Goal: Complete application form: Complete application form

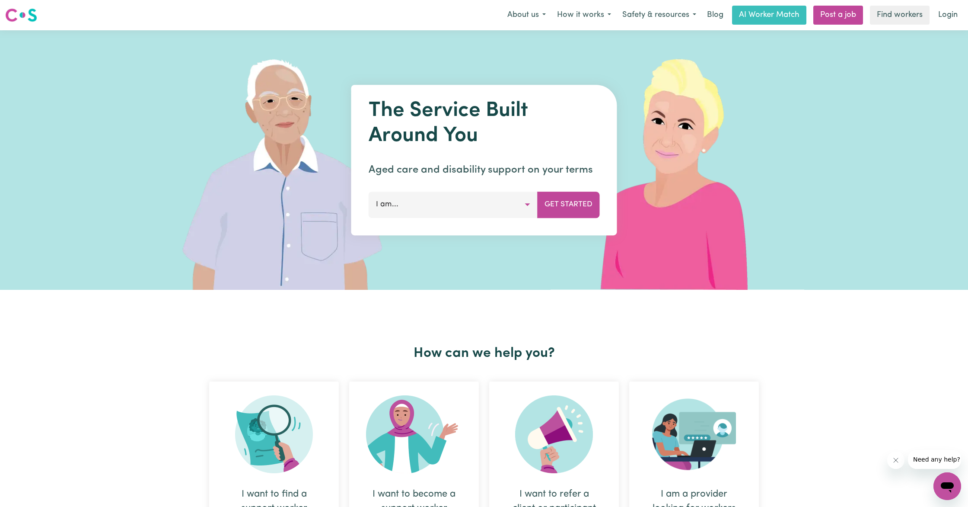
click at [475, 211] on button "I am..." at bounding box center [453, 205] width 169 height 26
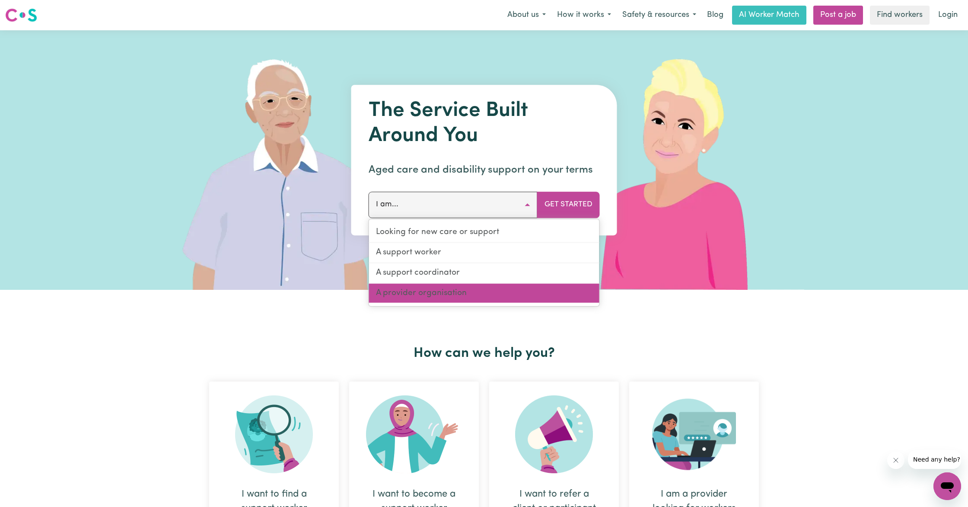
click at [454, 294] on link "A provider organisation" at bounding box center [484, 292] width 230 height 19
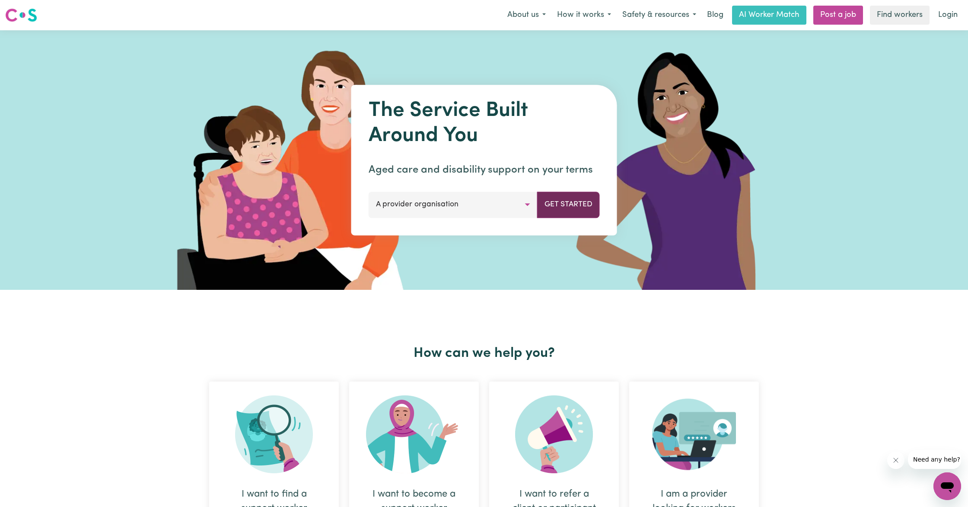
click at [567, 209] on button "Get Started" at bounding box center [568, 205] width 63 height 26
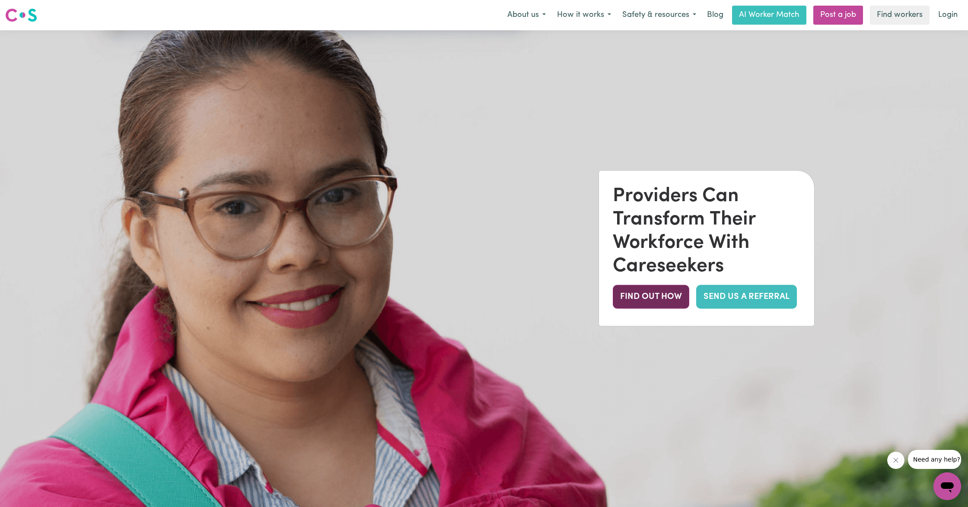
click at [661, 298] on button "FIND OUT HOW" at bounding box center [651, 296] width 77 height 24
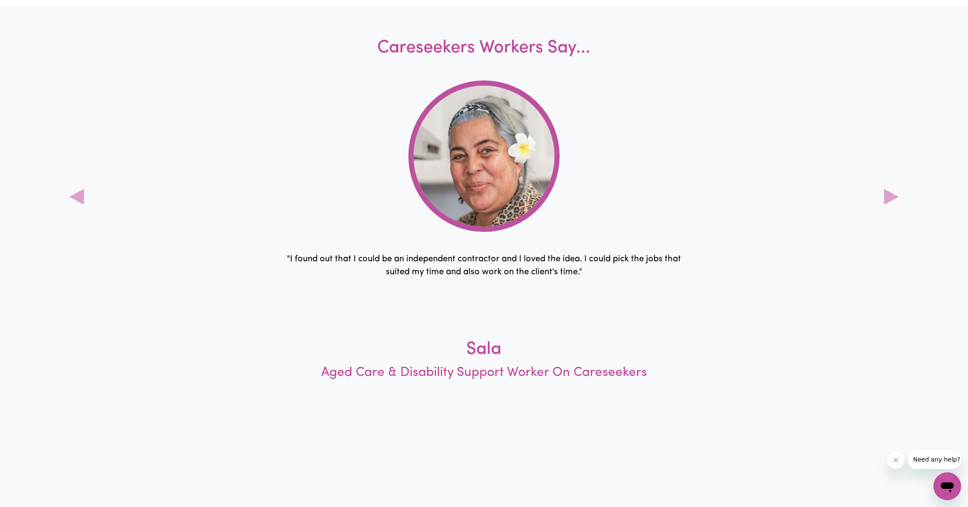
scroll to position [2300, 0]
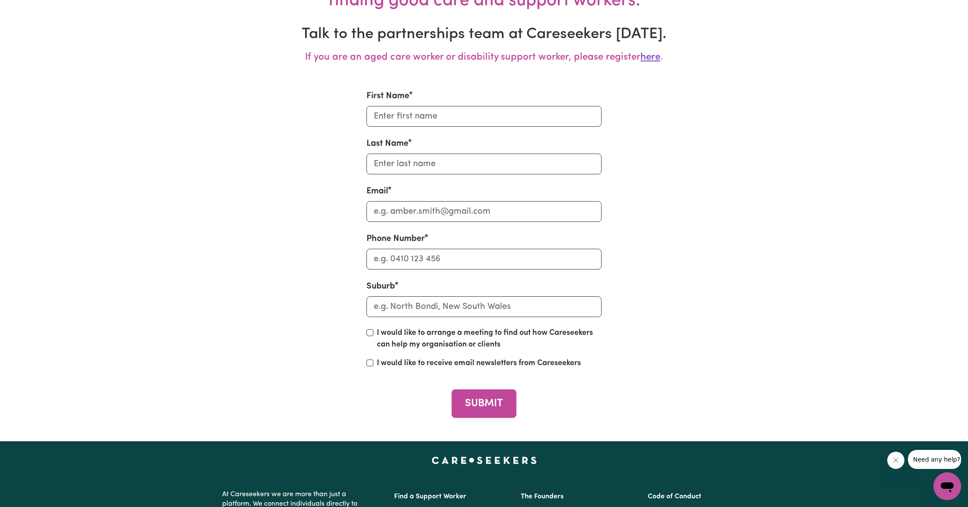
scroll to position [2955, 0]
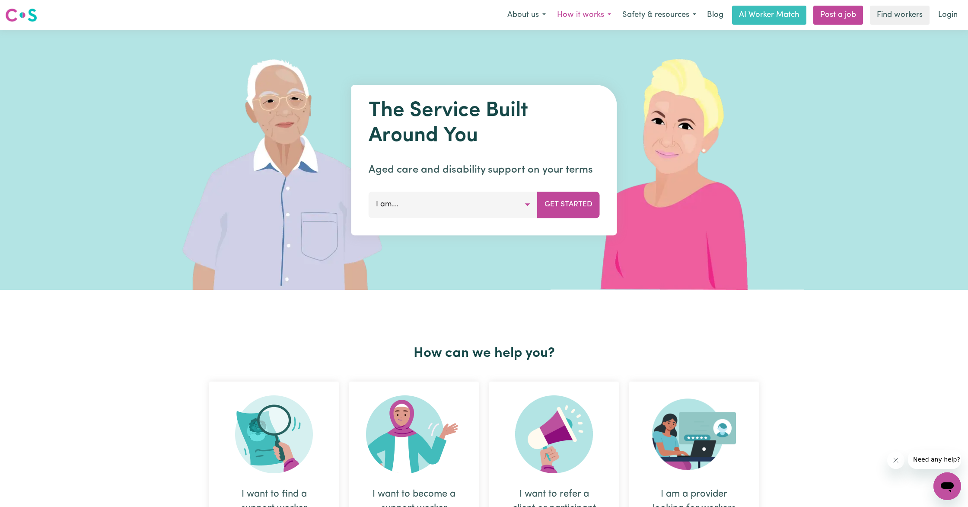
click at [595, 15] on button "How it works" at bounding box center [584, 15] width 65 height 18
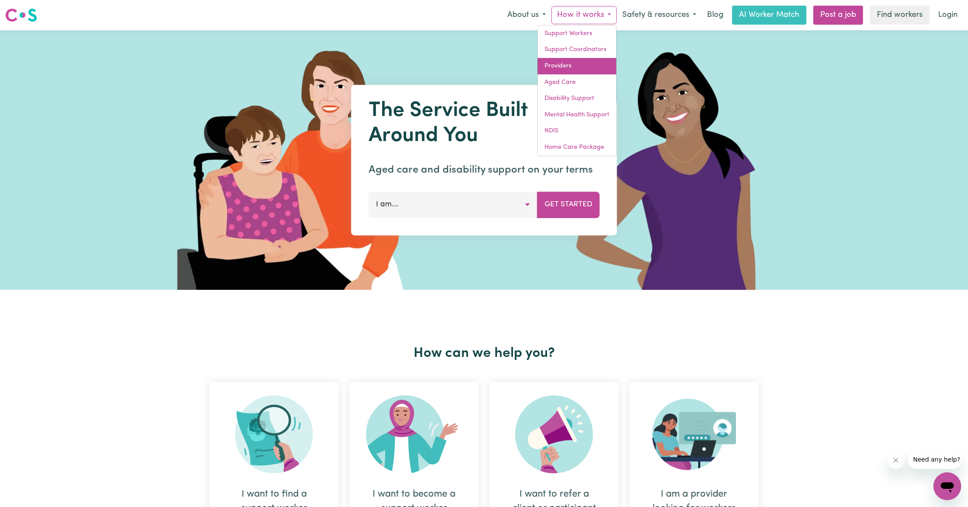
click at [571, 65] on link "Providers" at bounding box center [577, 66] width 79 height 16
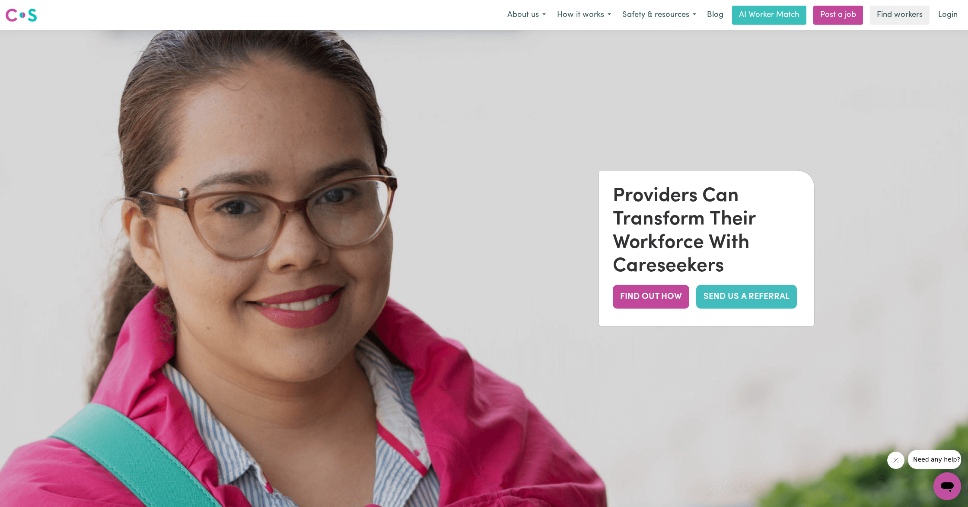
click at [729, 297] on link "SEND US A REFERRAL" at bounding box center [746, 296] width 101 height 24
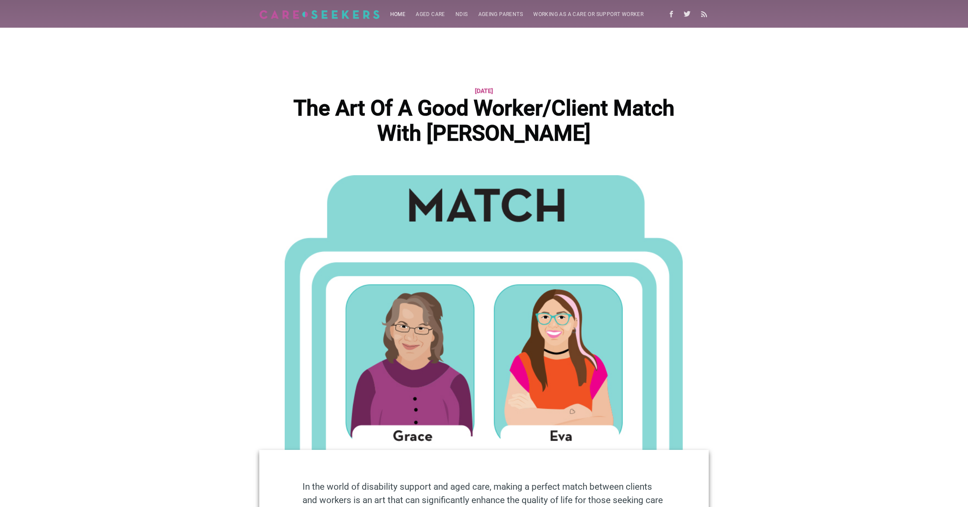
click at [394, 16] on link "Home" at bounding box center [398, 14] width 26 height 17
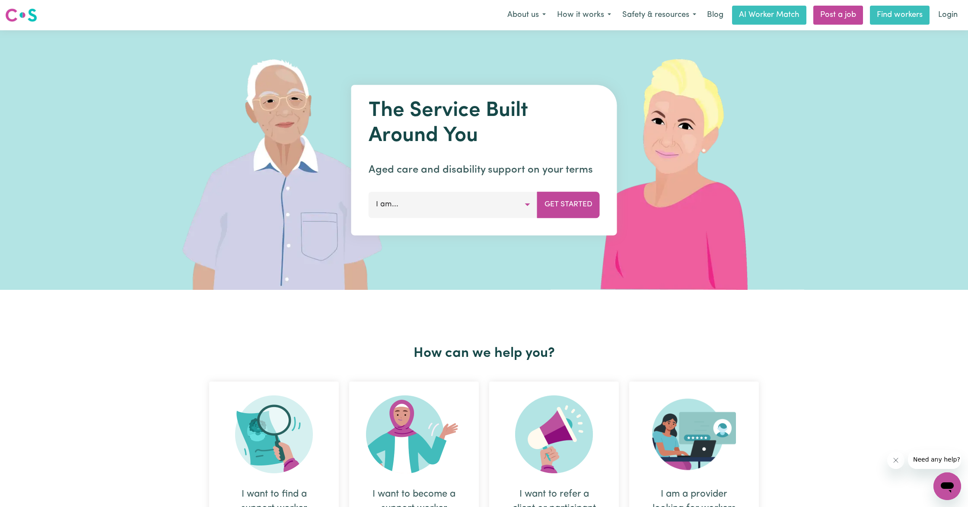
click at [919, 19] on link "Find workers" at bounding box center [900, 15] width 60 height 19
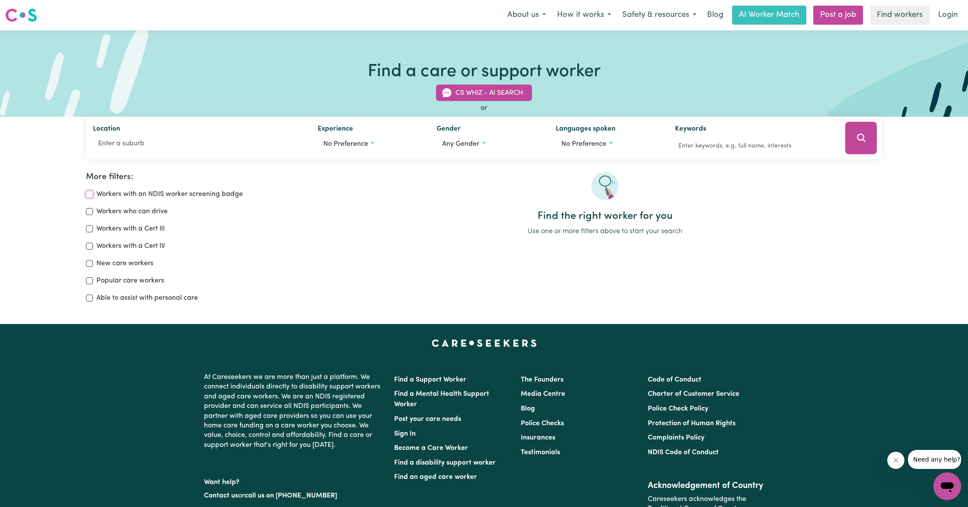
click at [89, 193] on input "Workers with an NDIS worker screening badge" at bounding box center [89, 194] width 7 height 7
checkbox input "true"
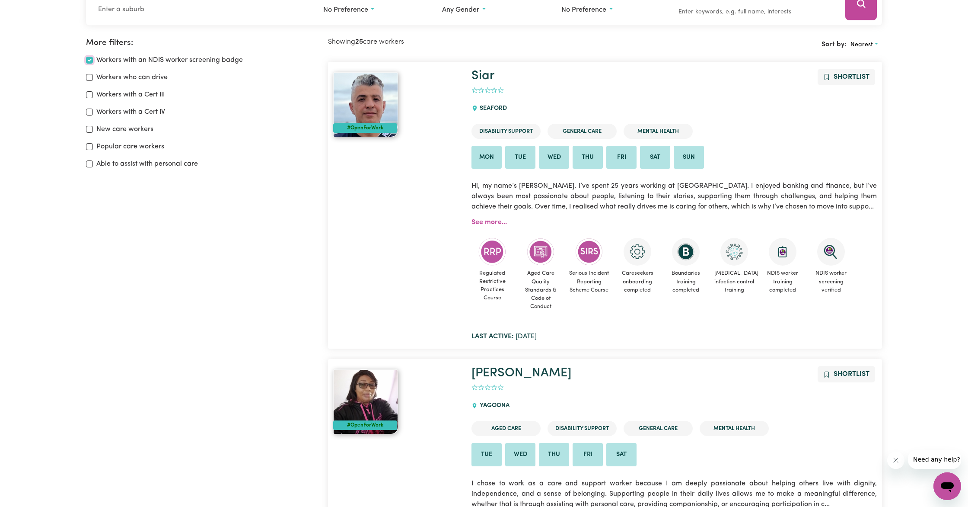
scroll to position [144, 0]
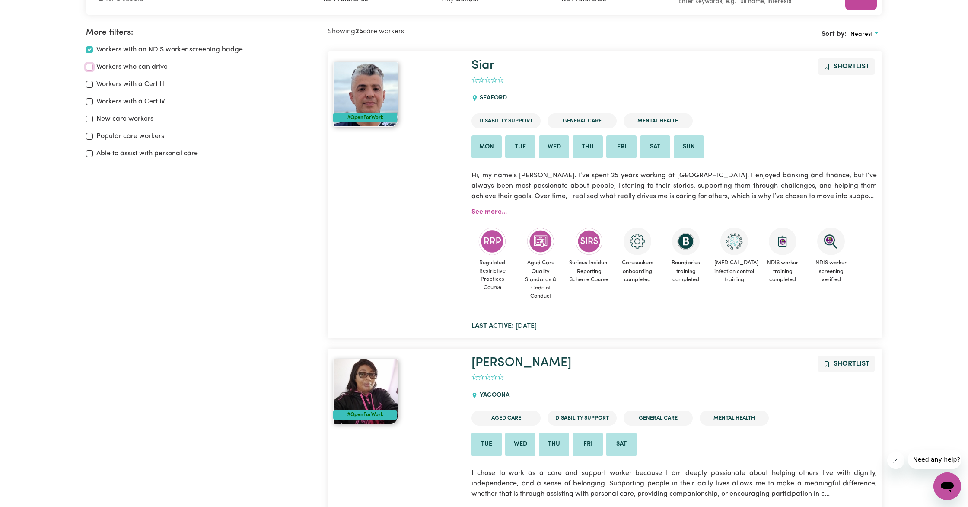
click at [90, 68] on input "Workers who can drive" at bounding box center [89, 67] width 7 height 7
checkbox input "true"
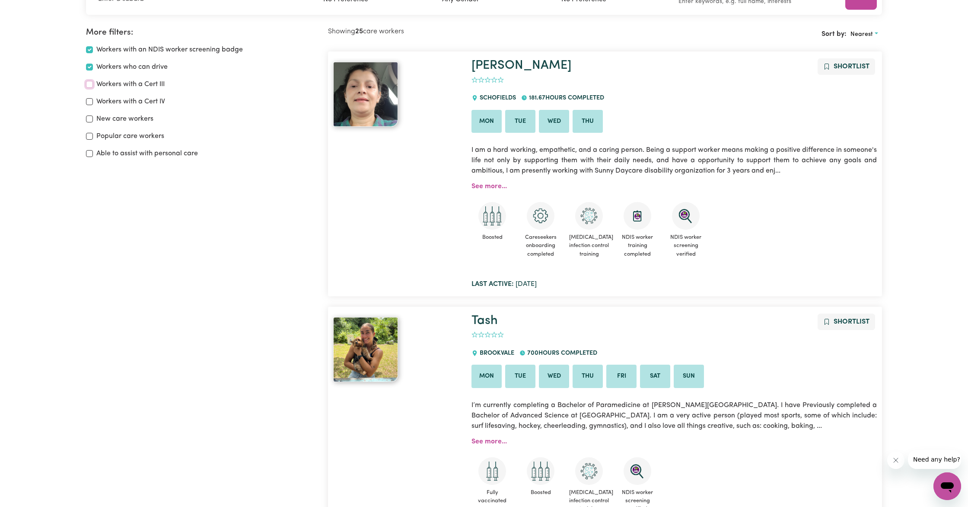
click at [89, 85] on input "Workers with a Cert III" at bounding box center [89, 84] width 7 height 7
checkbox input "true"
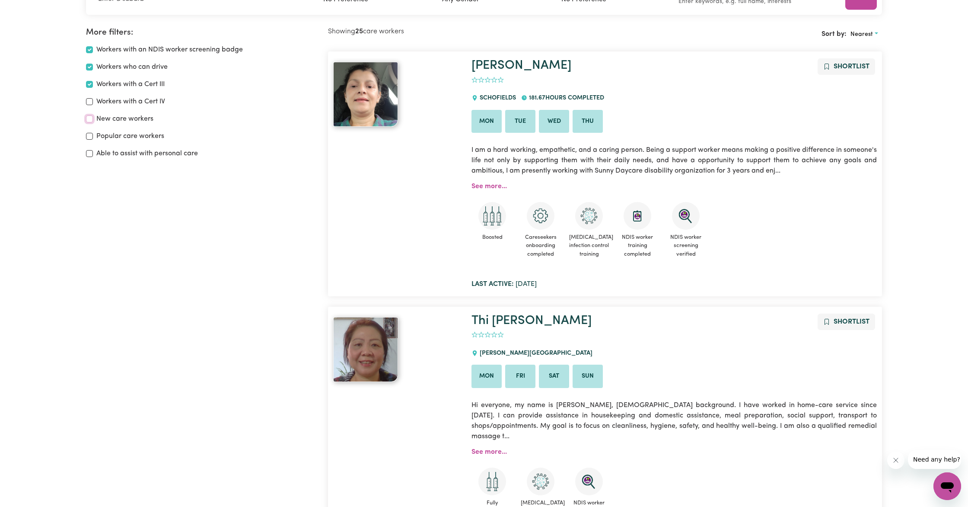
click at [89, 118] on input "New care workers" at bounding box center [89, 118] width 7 height 7
checkbox input "true"
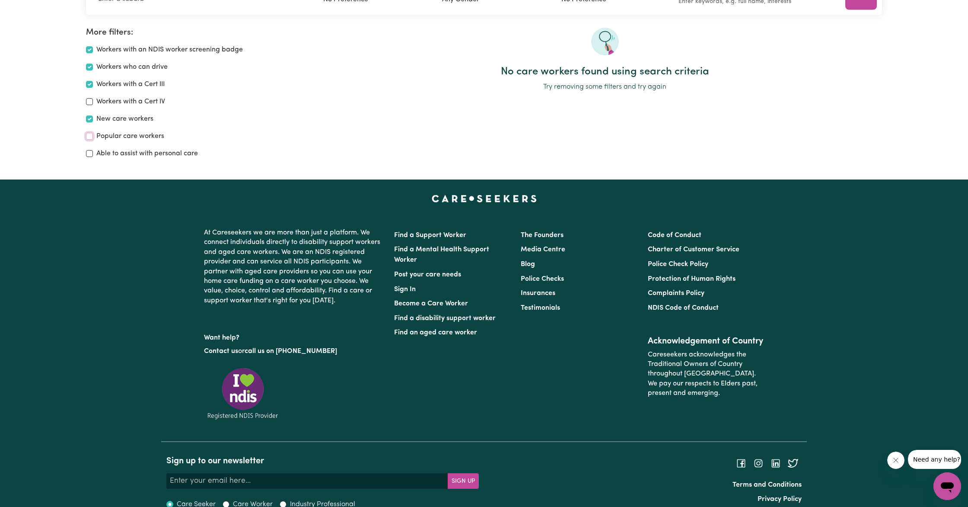
click at [92, 136] on input "Popular care workers" at bounding box center [89, 136] width 7 height 7
drag, startPoint x: 89, startPoint y: 139, endPoint x: 88, endPoint y: 122, distance: 16.5
click at [90, 137] on input "Popular care workers" at bounding box center [89, 136] width 7 height 7
checkbox input "false"
click at [89, 119] on input "New care workers" at bounding box center [89, 118] width 7 height 7
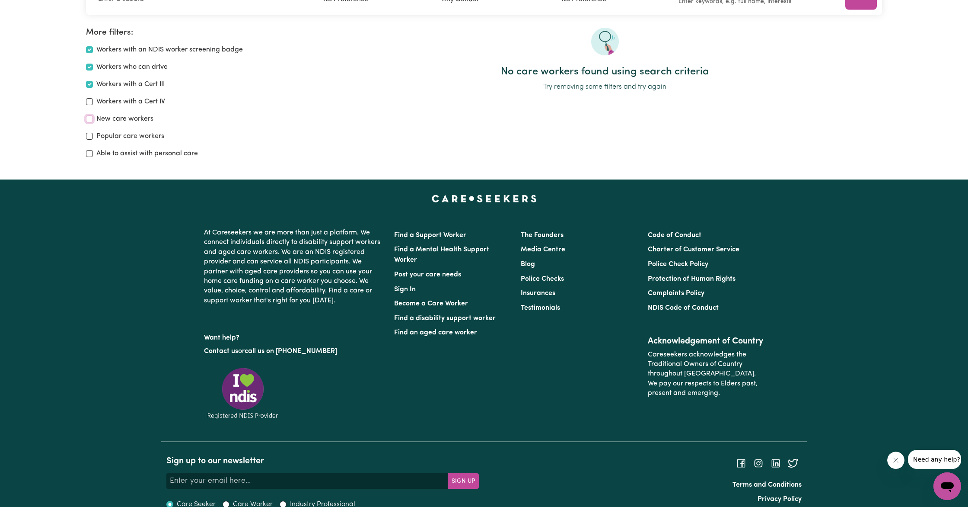
checkbox input "false"
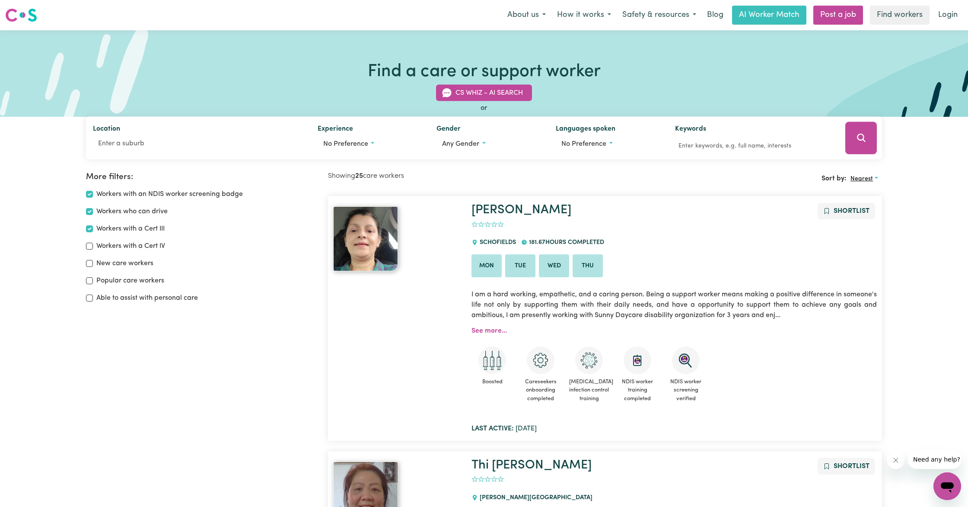
click at [875, 179] on button "Nearest" at bounding box center [864, 178] width 35 height 13
click at [875, 178] on button "Nearest" at bounding box center [864, 178] width 35 height 13
click at [610, 144] on button "No preference" at bounding box center [608, 144] width 105 height 16
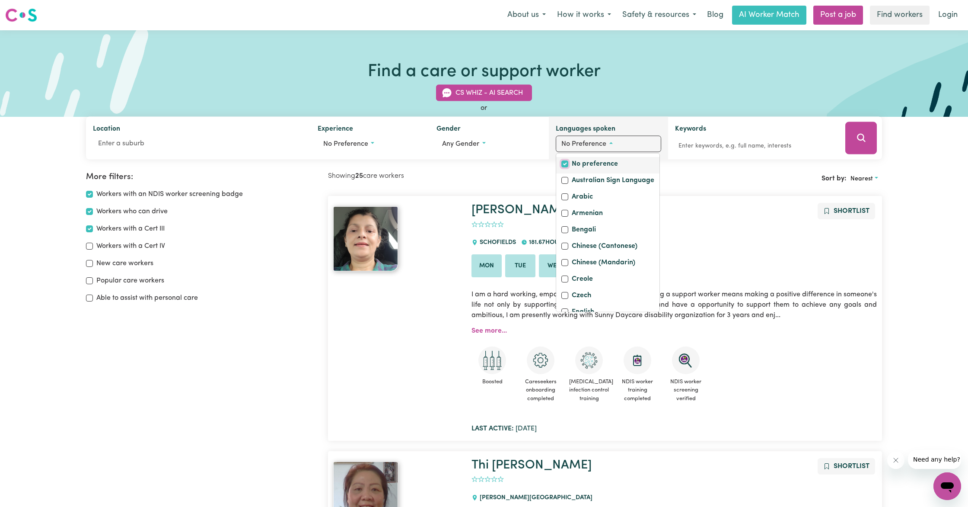
click at [567, 164] on input "No preference" at bounding box center [565, 163] width 7 height 7
checkbox input "true"
click at [568, 166] on div "No preference" at bounding box center [608, 165] width 93 height 12
click at [485, 145] on button "Any gender" at bounding box center [489, 144] width 105 height 16
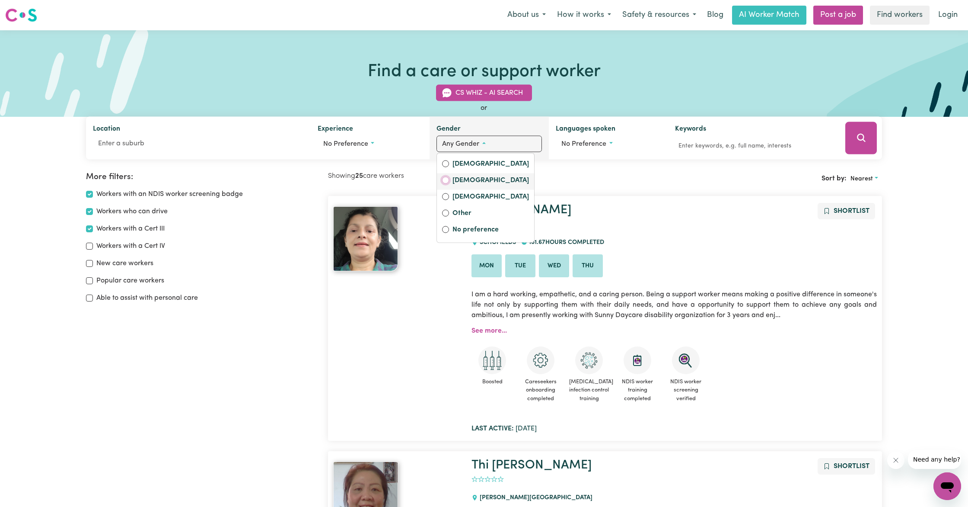
click at [444, 180] on input "[DEMOGRAPHIC_DATA]" at bounding box center [445, 180] width 7 height 7
radio input "true"
click at [585, 180] on h2 "Showing 25 care workers" at bounding box center [466, 176] width 277 height 8
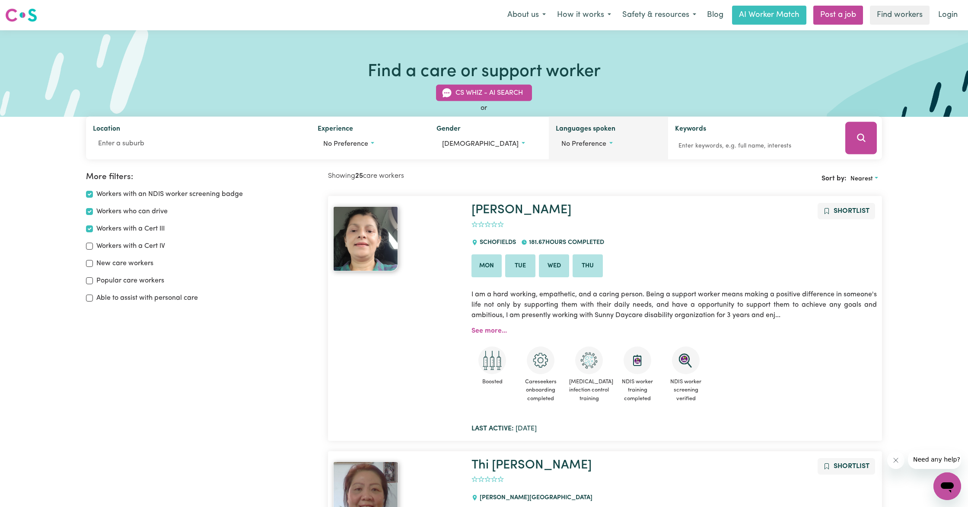
click at [597, 145] on span "No preference" at bounding box center [584, 143] width 45 height 7
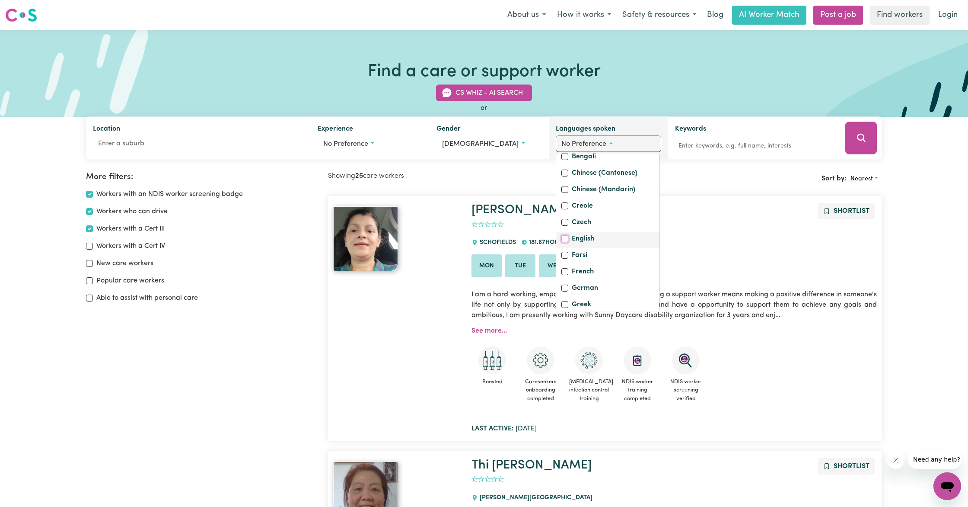
scroll to position [74, 0]
drag, startPoint x: 567, startPoint y: 239, endPoint x: 599, endPoint y: 241, distance: 32.0
click at [575, 240] on div "English" at bounding box center [608, 238] width 93 height 12
click at [565, 237] on input "English" at bounding box center [565, 237] width 7 height 7
checkbox input "true"
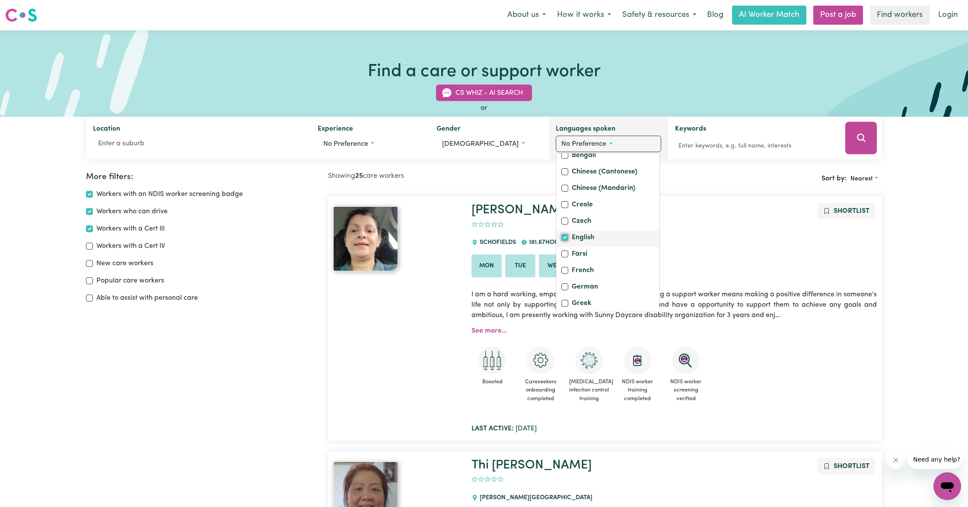
checkbox input "false"
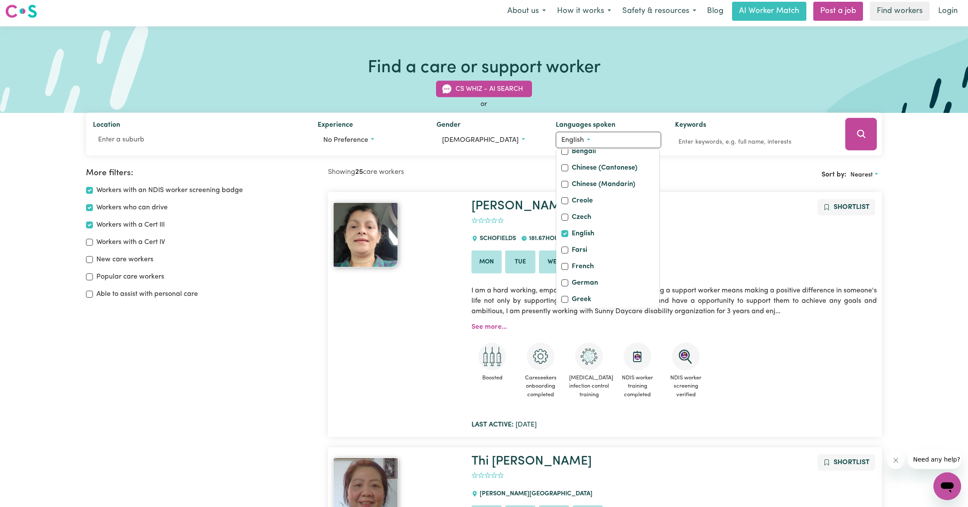
click at [861, 145] on button "Search" at bounding box center [862, 134] width 32 height 32
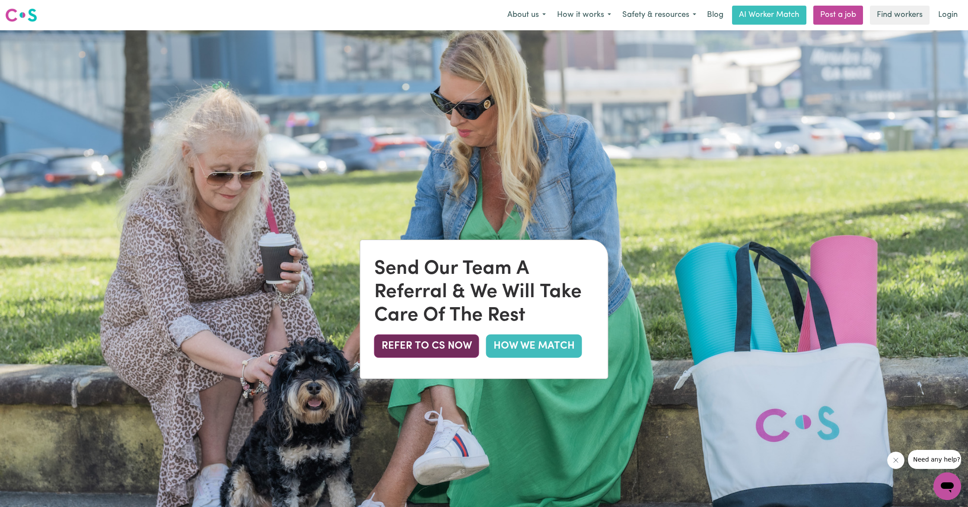
click at [450, 350] on button "REFER TO CS NOW" at bounding box center [426, 345] width 105 height 23
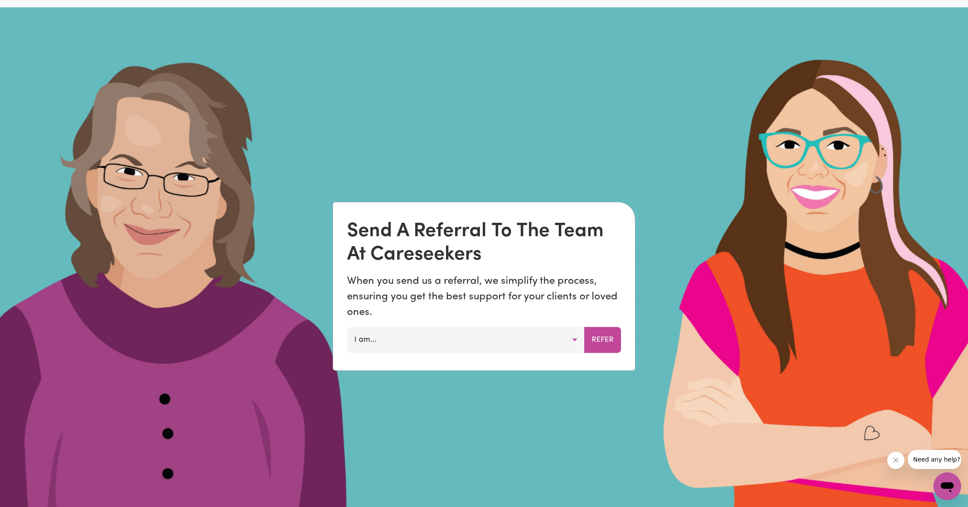
scroll to position [724, 0]
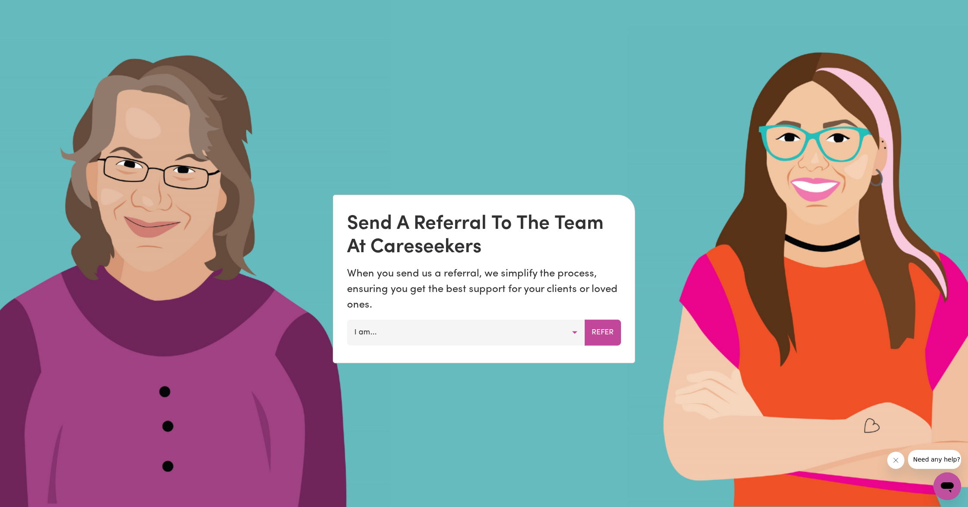
click at [479, 337] on button "I am..." at bounding box center [466, 332] width 238 height 26
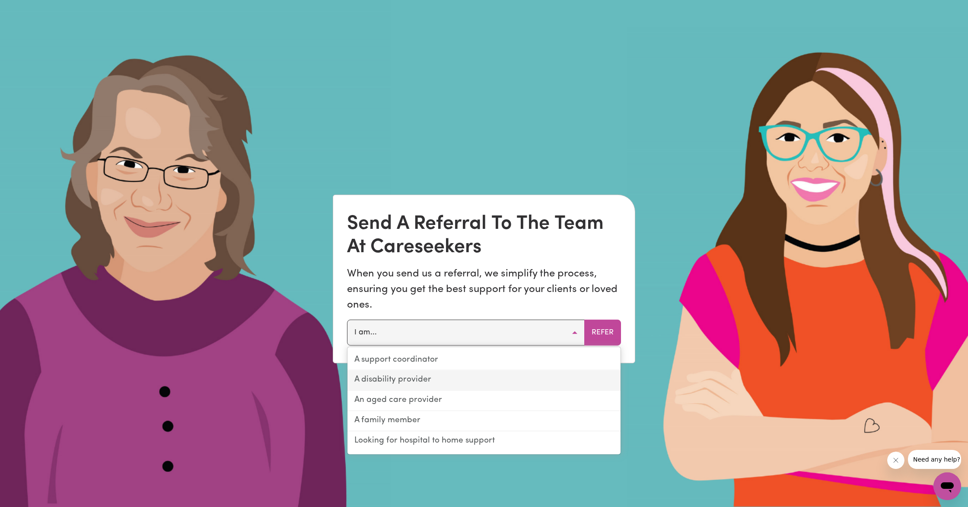
click at [447, 382] on link "A disability provider" at bounding box center [484, 380] width 273 height 20
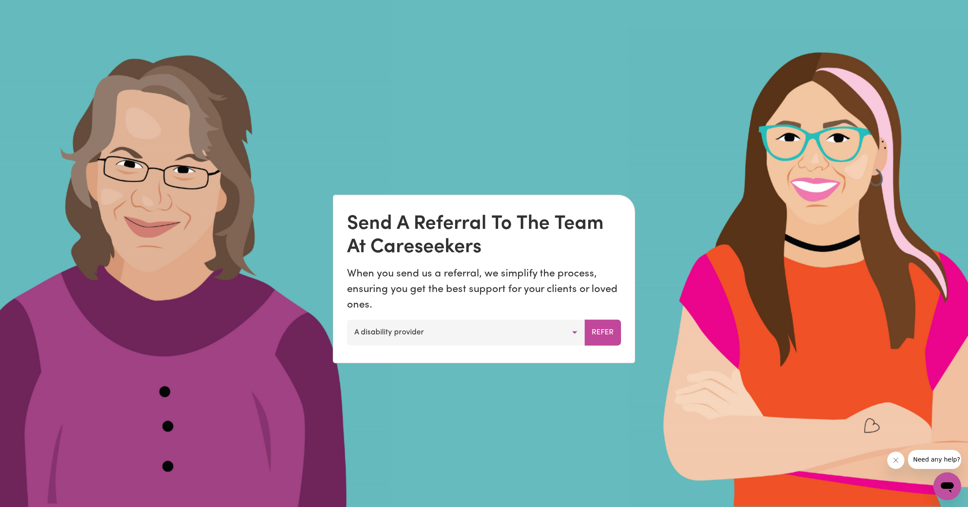
click at [559, 342] on button "A disability provider" at bounding box center [466, 332] width 238 height 26
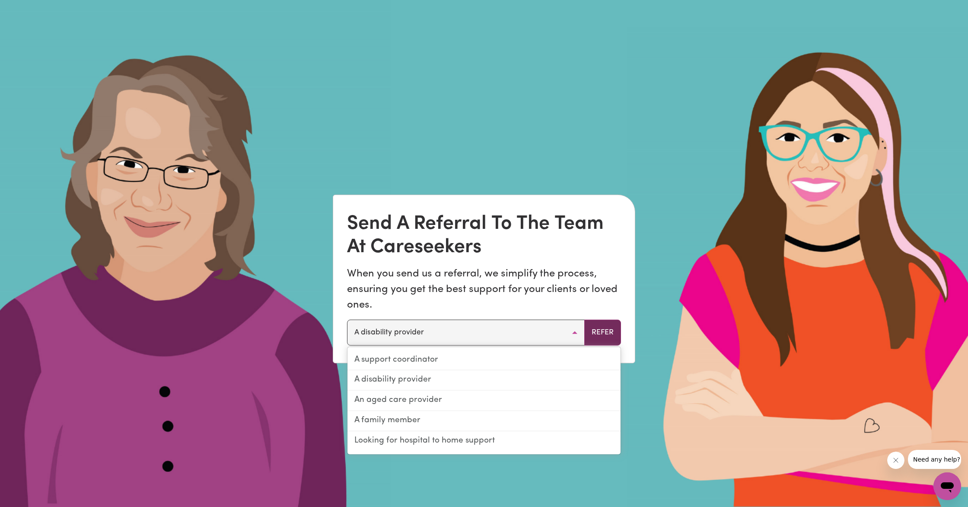
click at [597, 332] on button "Refer" at bounding box center [602, 332] width 37 height 26
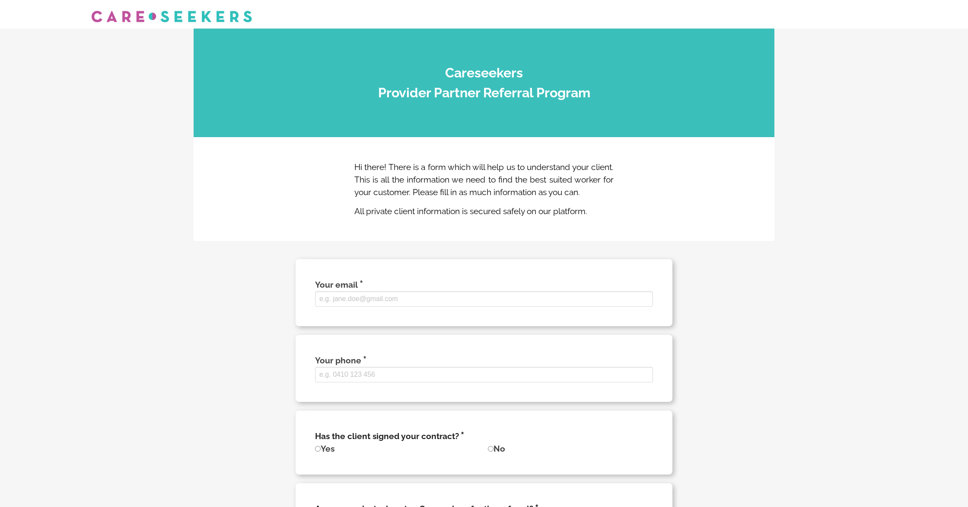
select select
click at [473, 307] on input "Your email" at bounding box center [484, 299] width 338 height 16
type input "[EMAIL_ADDRESS][DOMAIN_NAME]"
click at [349, 382] on input "Your phone" at bounding box center [484, 375] width 338 height 16
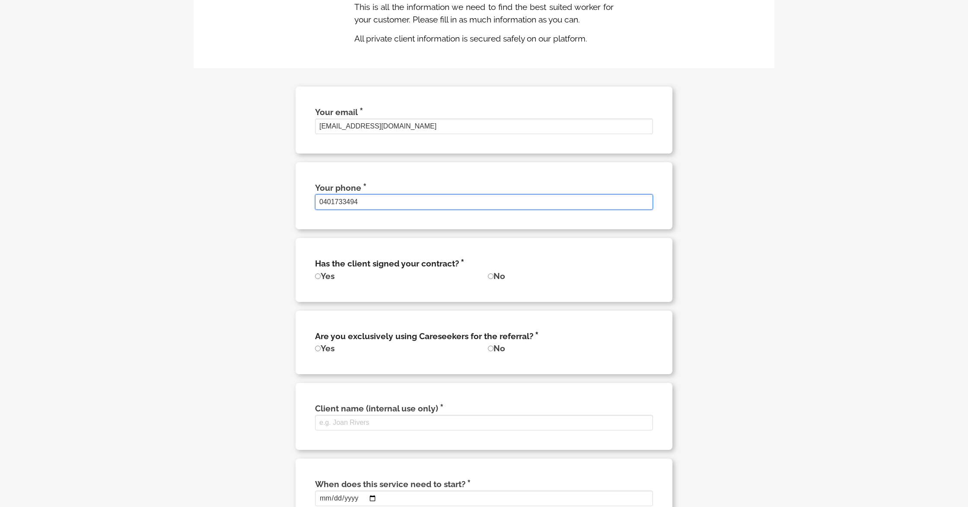
scroll to position [177, 0]
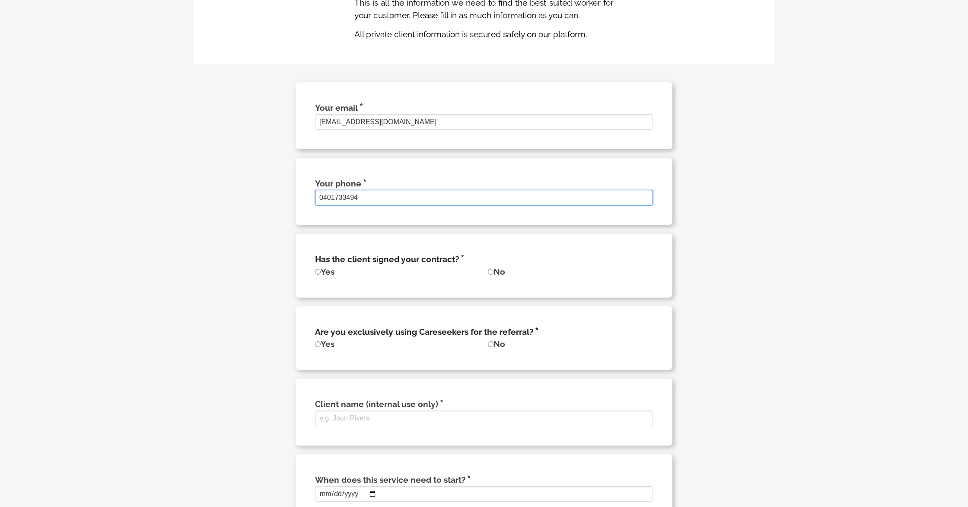
type input "0401733494"
click at [321, 276] on label "Yes" at bounding box center [324, 272] width 19 height 10
click at [321, 275] on input "Yes" at bounding box center [318, 272] width 6 height 6
radio input "true"
click at [490, 347] on input "No" at bounding box center [491, 344] width 6 height 6
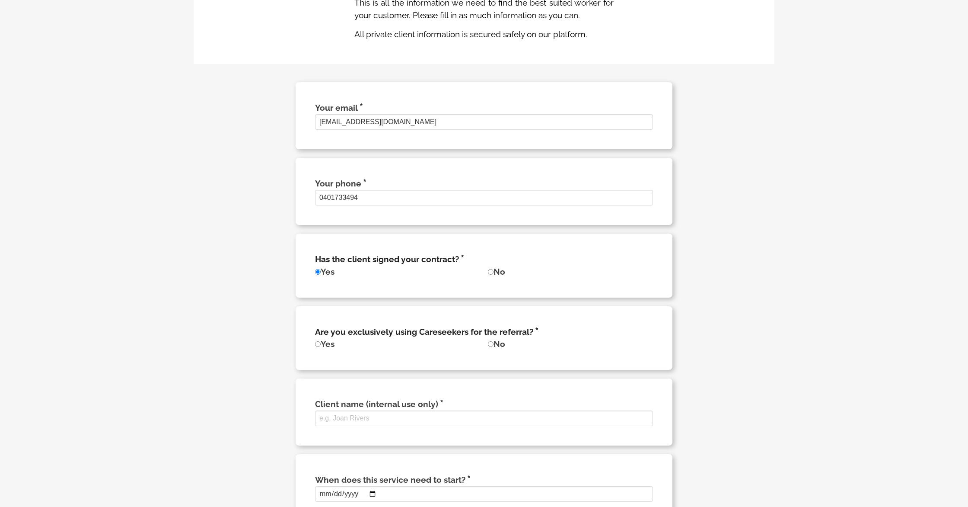
radio input "true"
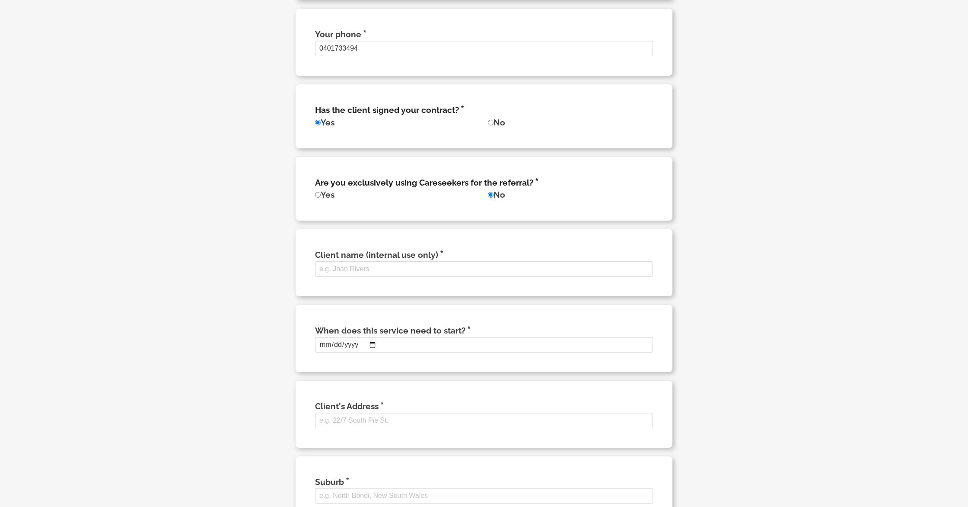
scroll to position [335, 0]
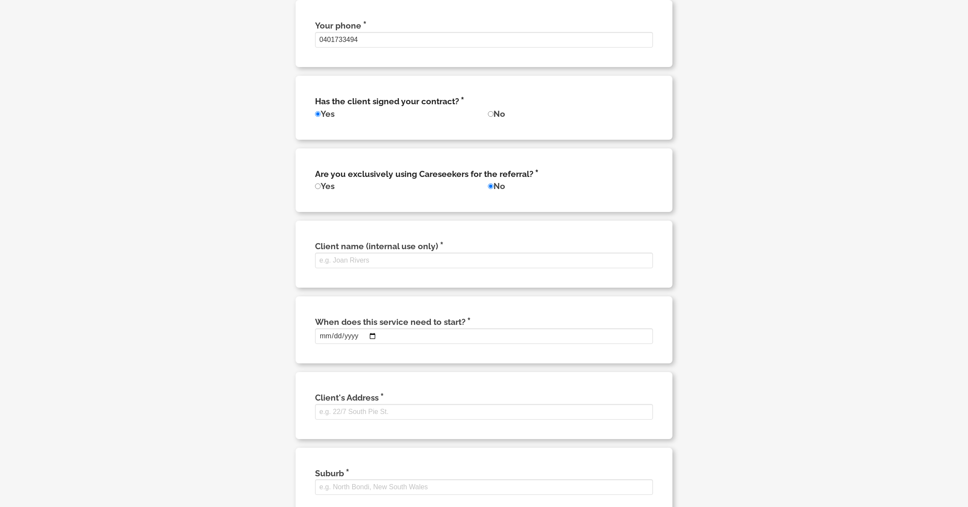
click at [319, 117] on input "Yes" at bounding box center [318, 114] width 6 height 6
drag, startPoint x: 317, startPoint y: 125, endPoint x: 328, endPoint y: 124, distance: 11.3
click at [317, 117] on input "Yes" at bounding box center [318, 114] width 6 height 6
click at [490, 117] on input "No" at bounding box center [491, 114] width 6 height 6
radio input "true"
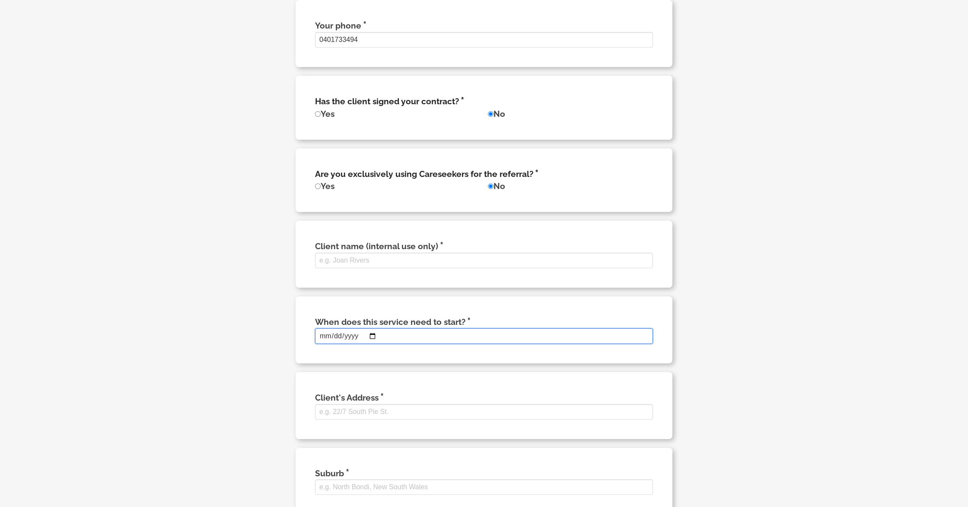
drag, startPoint x: 346, startPoint y: 350, endPoint x: 353, endPoint y: 350, distance: 7.4
click at [346, 344] on input "When does this service need to start?" at bounding box center [484, 336] width 338 height 16
drag, startPoint x: 317, startPoint y: 350, endPoint x: 329, endPoint y: 351, distance: 11.7
click at [318, 344] on input "When does this service need to start?" at bounding box center [484, 336] width 338 height 16
click at [327, 344] on input "When does this service need to start?" at bounding box center [484, 336] width 338 height 16
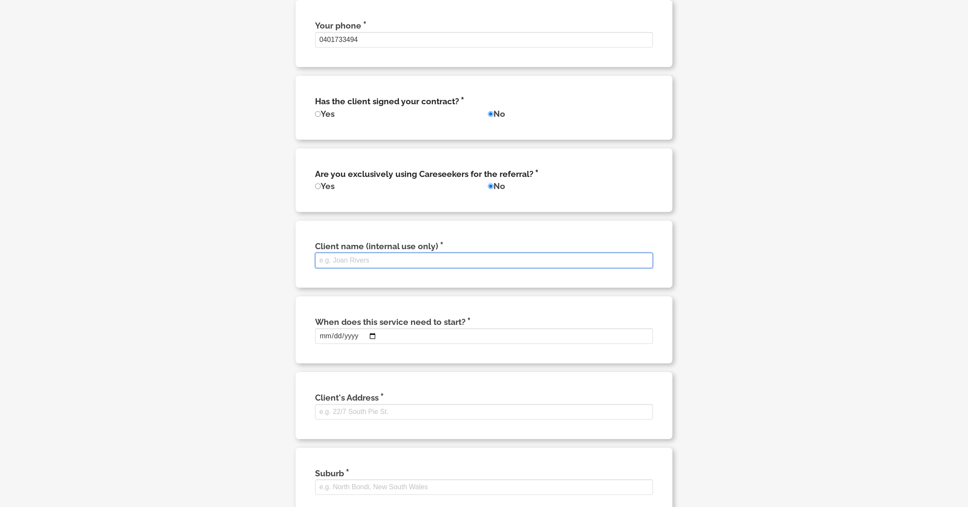
click at [377, 268] on input "Client name (internal use only)" at bounding box center [484, 260] width 338 height 16
type input "julie sullivan"
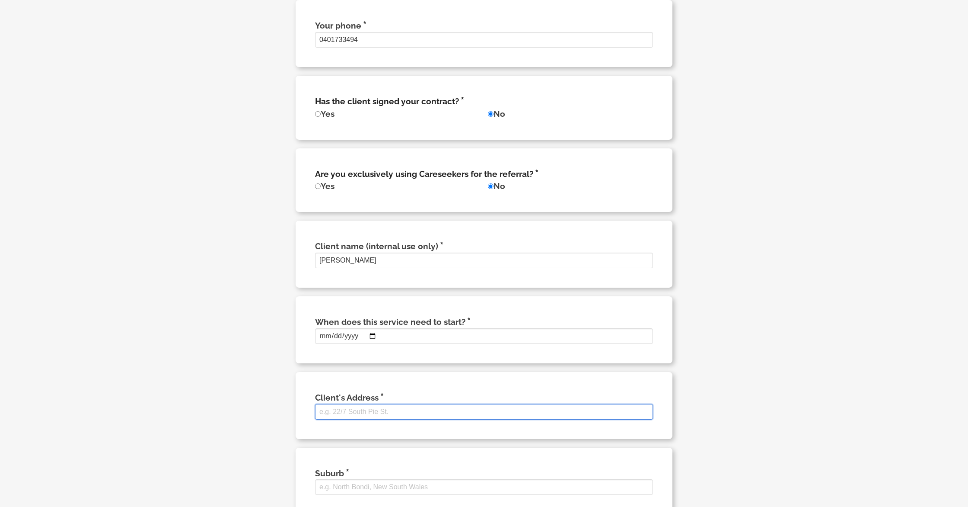
click at [385, 419] on input "Client's Address" at bounding box center [484, 412] width 338 height 16
type input "m"
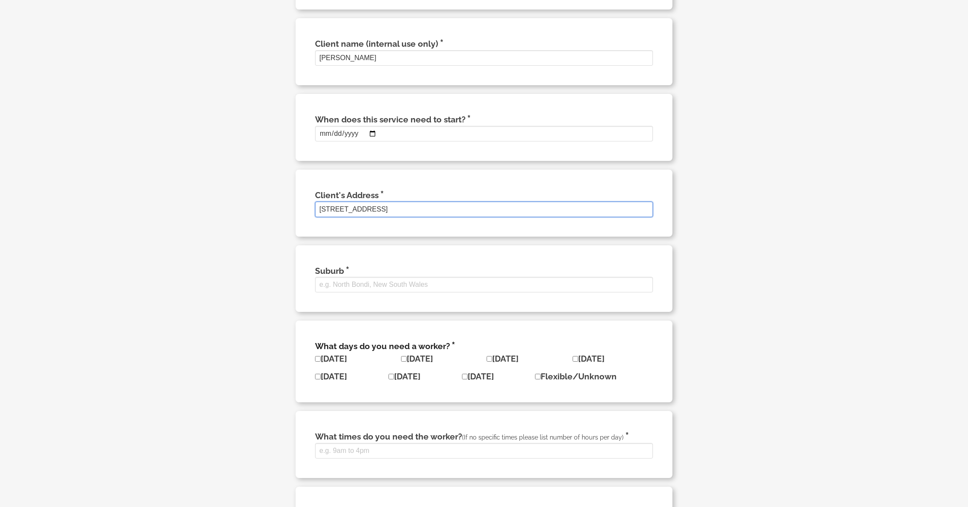
scroll to position [558, 0]
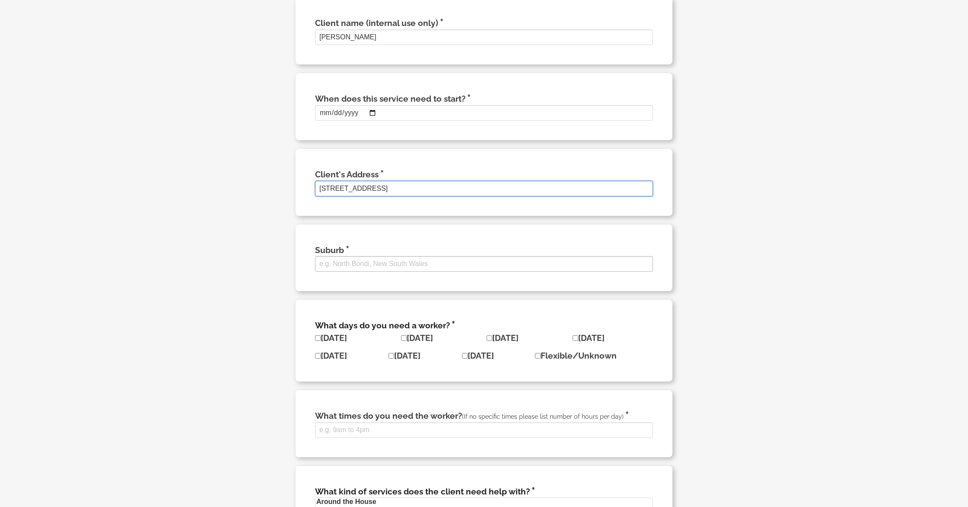
type input "unit 4 18 precision place"
click at [365, 271] on input "Suburb" at bounding box center [484, 264] width 338 height 16
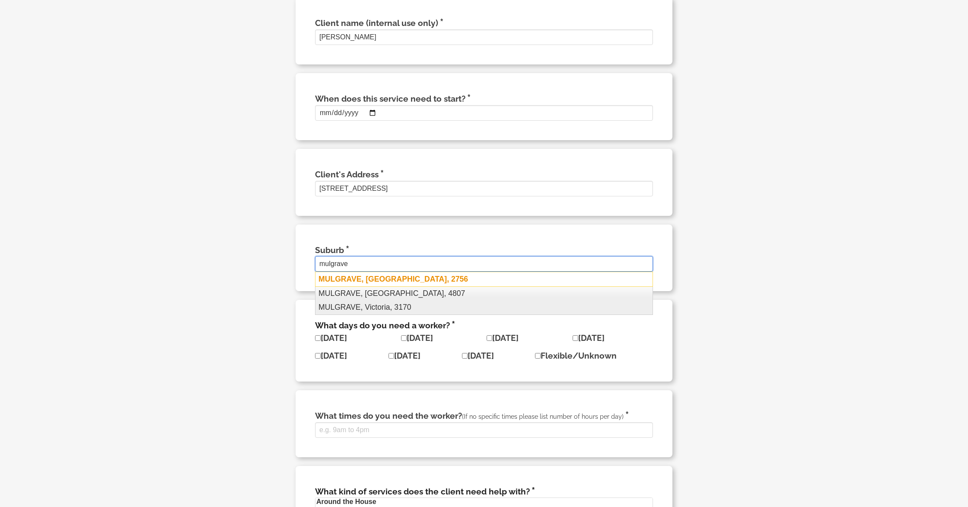
click at [370, 286] on div "MULGRAVE, New South Wales, 2756" at bounding box center [484, 278] width 338 height 15
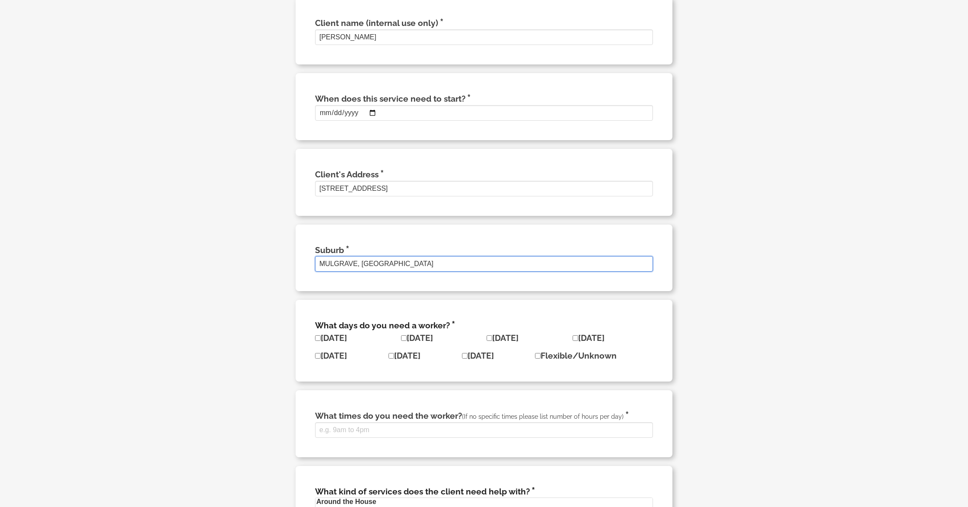
type input "MULGRAVE, New South Wales"
click at [541, 358] on input"] "Flexible/Unknown" at bounding box center [538, 356] width 6 height 6
checkbox input"] "true"
click at [469, 360] on label "Saturday" at bounding box center [478, 356] width 32 height 10
click at [468, 358] on input"] "Saturday" at bounding box center [465, 356] width 6 height 6
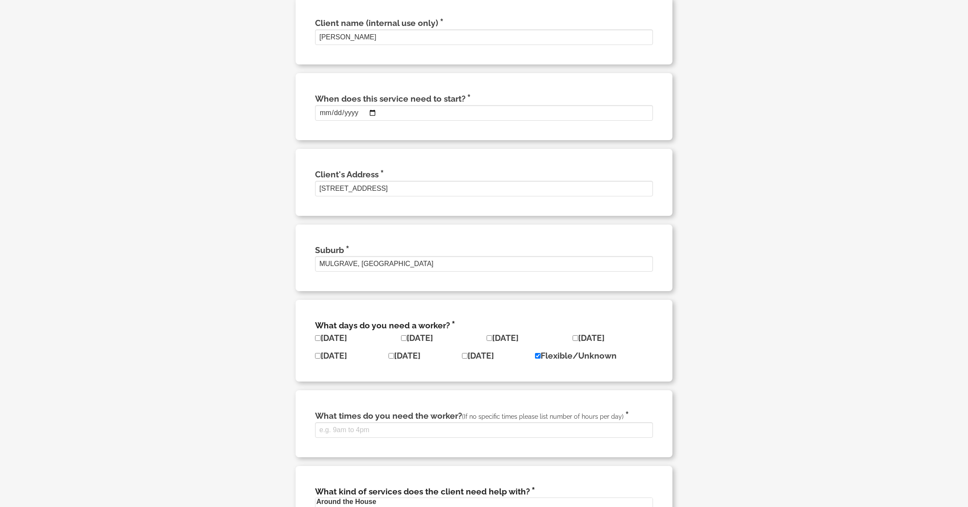
checkbox input"] "true"
drag, startPoint x: 318, startPoint y: 351, endPoint x: 337, endPoint y: 352, distance: 19.1
click at [320, 342] on label "Sunday" at bounding box center [331, 338] width 32 height 10
click at [320, 341] on input"] "Sunday" at bounding box center [318, 338] width 6 height 6
checkbox input"] "true"
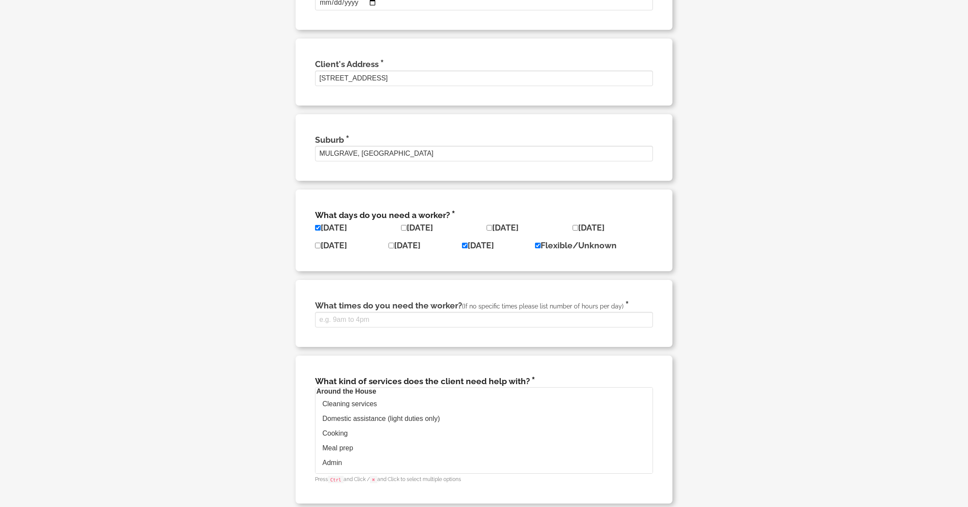
scroll to position [679, 0]
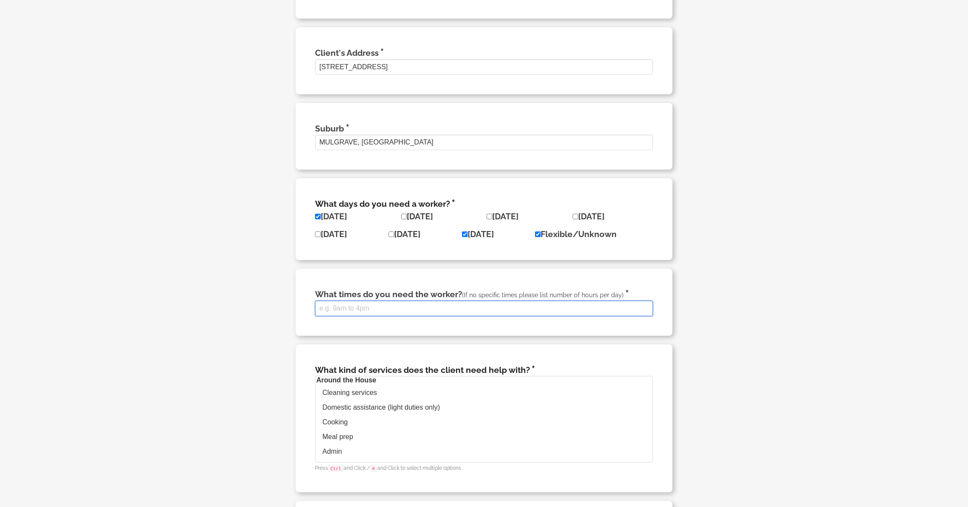
click at [404, 316] on input "What times do you need the worker? (If no specific times please list number of …" at bounding box center [484, 308] width 338 height 16
type input "8"
click at [317, 316] on input "saturday 8:30am - 1pm - 2nd client" at bounding box center [484, 308] width 338 height 16
drag, startPoint x: 448, startPoint y: 321, endPoint x: 479, endPoint y: 321, distance: 31.1
click at [479, 316] on input "1st participant saturday 8:30am - 1pm - 2nd client" at bounding box center [484, 308] width 338 height 16
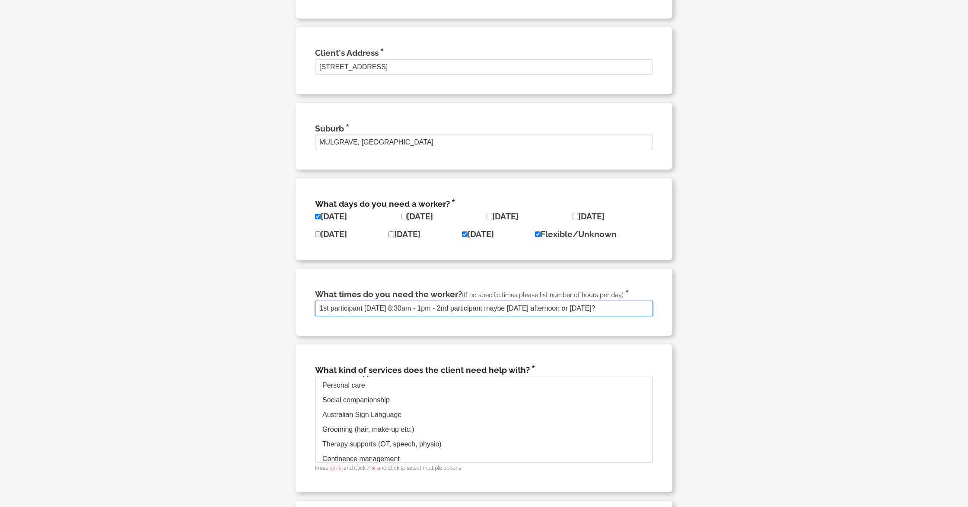
scroll to position [99, 0]
type input "1st participant saturday 8:30am - 1pm - 2nd participant maybe saturday afternoo…"
click at [370, 412] on option "Social companionship" at bounding box center [484, 405] width 337 height 15
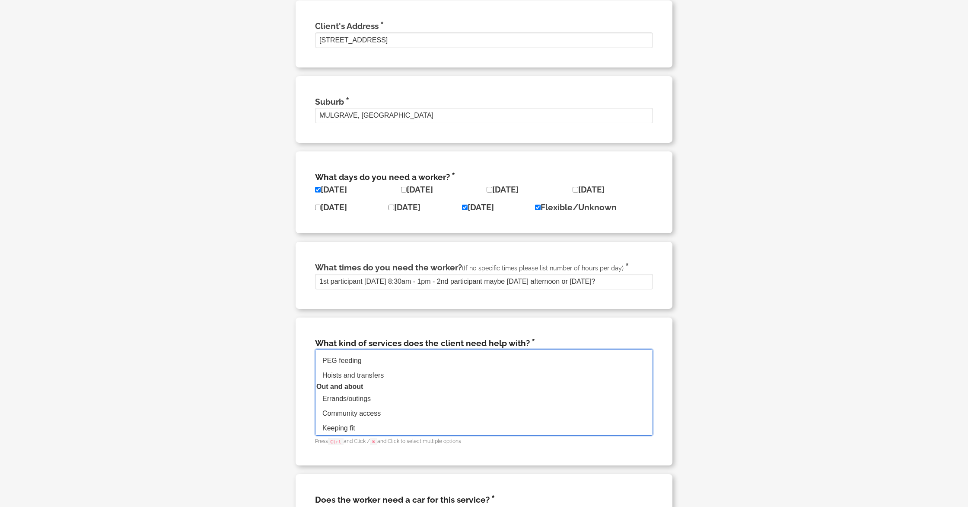
scroll to position [707, 0]
drag, startPoint x: 360, startPoint y: 418, endPoint x: 366, endPoint y: 422, distance: 7.0
click at [360, 405] on option "Errands/outings" at bounding box center [484, 397] width 337 height 15
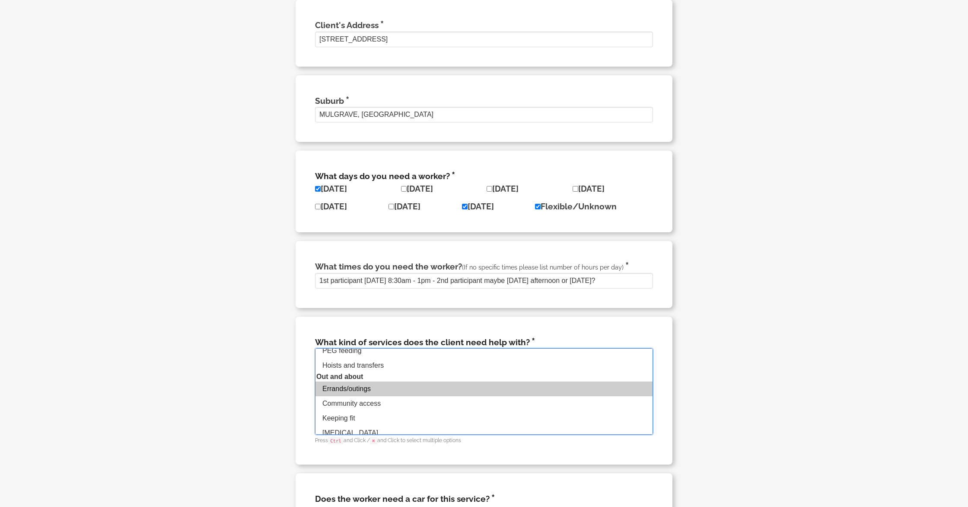
click at [372, 425] on option "Keeping fit" at bounding box center [484, 418] width 337 height 15
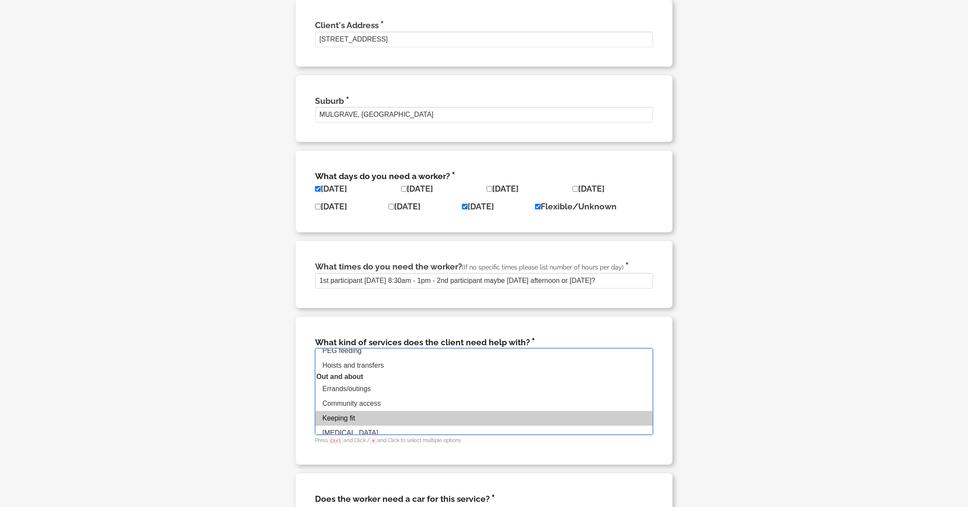
scroll to position [201, 0]
click at [364, 409] on option "Community access" at bounding box center [484, 402] width 337 height 15
drag, startPoint x: 352, startPoint y: 439, endPoint x: 364, endPoint y: 437, distance: 11.4
click at [353, 424] on option "Keeping fit" at bounding box center [484, 416] width 337 height 15
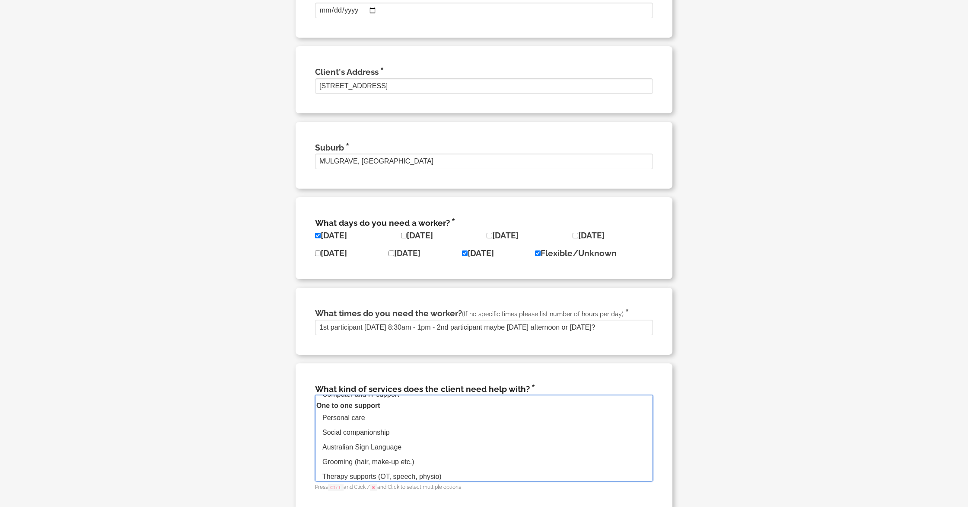
scroll to position [92, 0]
click at [365, 438] on option "Social companionship" at bounding box center [484, 431] width 337 height 15
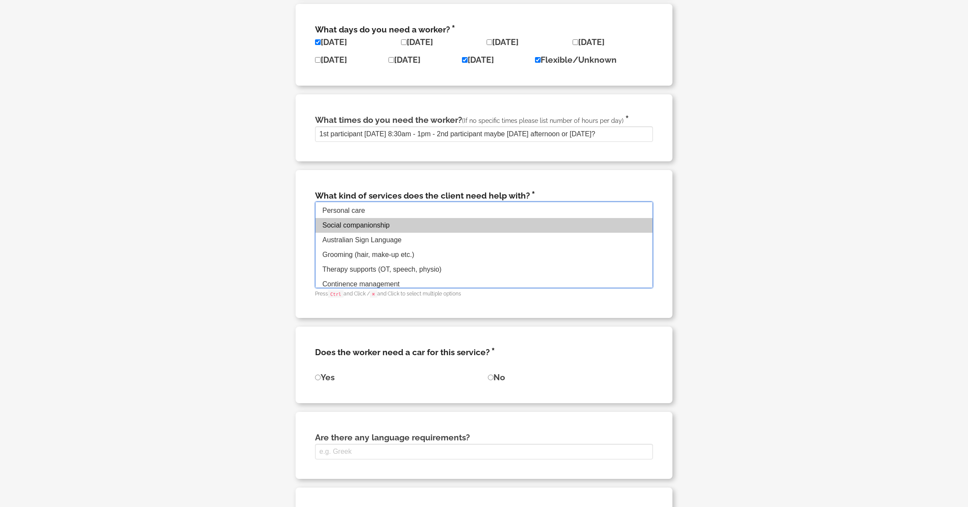
scroll to position [100, 0]
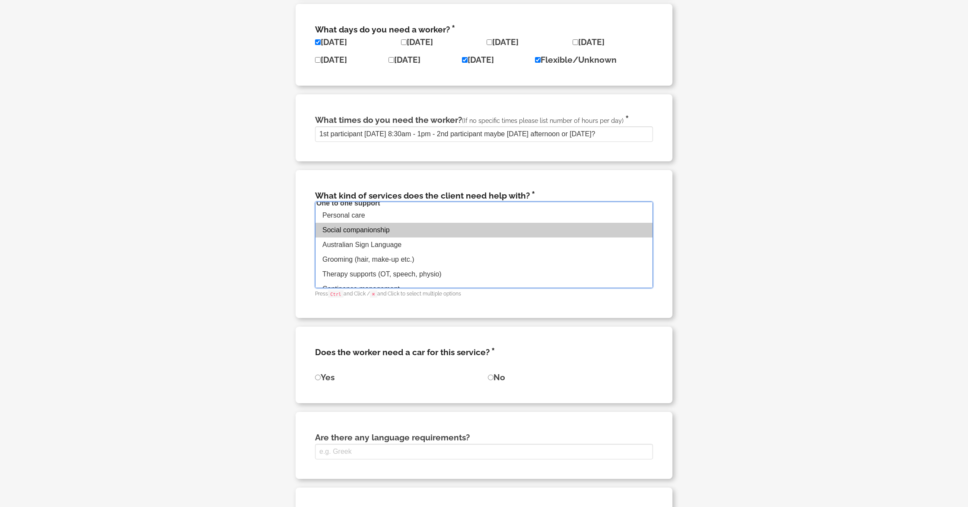
click at [382, 252] on option "Australian Sign Language" at bounding box center [484, 244] width 337 height 15
click at [379, 237] on option "Social companionship" at bounding box center [484, 230] width 337 height 15
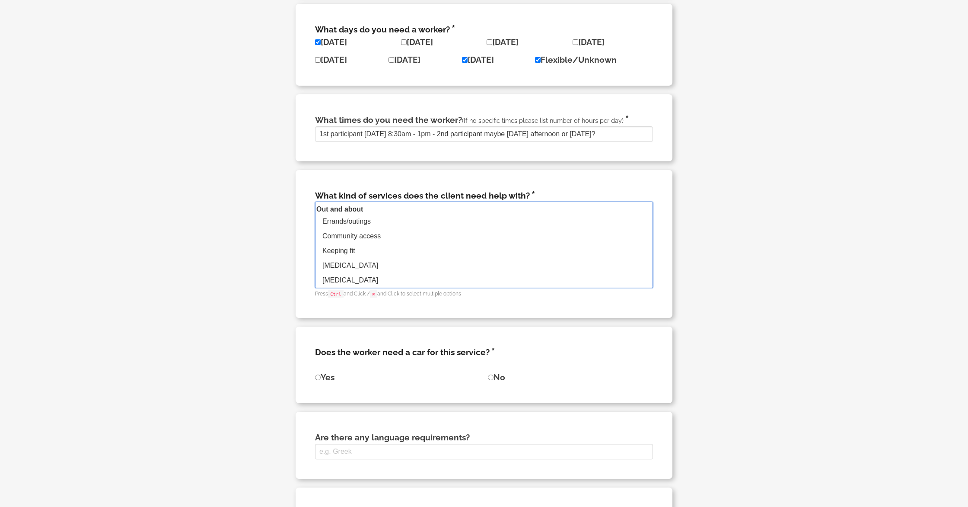
scroll to position [223, 0]
click at [369, 226] on option "Errands/outings" at bounding box center [484, 218] width 337 height 15
click at [376, 241] on option "Community access" at bounding box center [484, 233] width 337 height 15
click at [364, 243] on option "Keeping fit" at bounding box center [484, 236] width 337 height 15
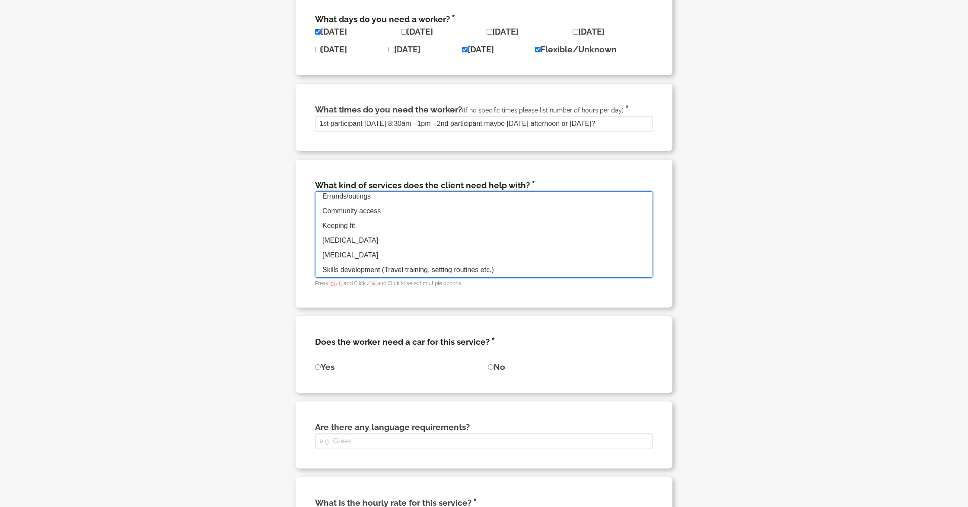
scroll to position [865, 0]
click at [373, 246] on option "Art therapy" at bounding box center [484, 239] width 337 height 15
click at [378, 261] on option "Music therapy" at bounding box center [484, 253] width 337 height 15
select select "Social companionship"
click at [383, 276] on option "Skills development (Travel training, setting routines etc.)" at bounding box center [484, 268] width 337 height 15
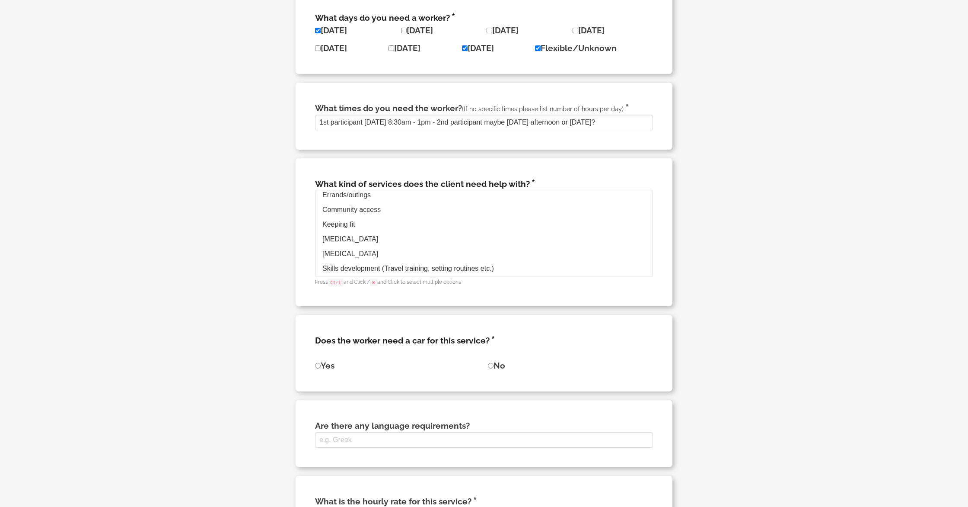
click at [447, 303] on div "What kind of services does the client need help with? Cleaning services Domesti…" at bounding box center [484, 232] width 377 height 148
click at [318, 368] on input "Yes" at bounding box center [318, 366] width 6 height 6
radio input "true"
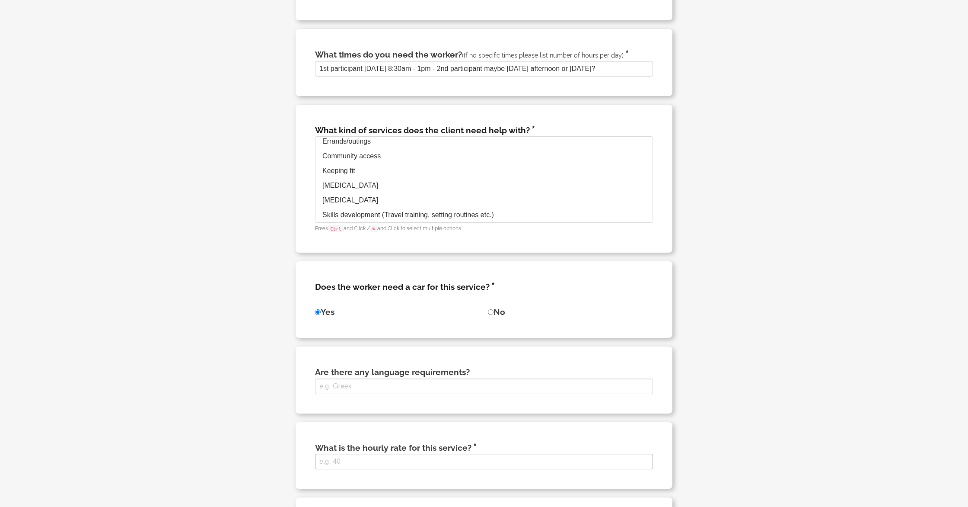
scroll to position [1012, 0]
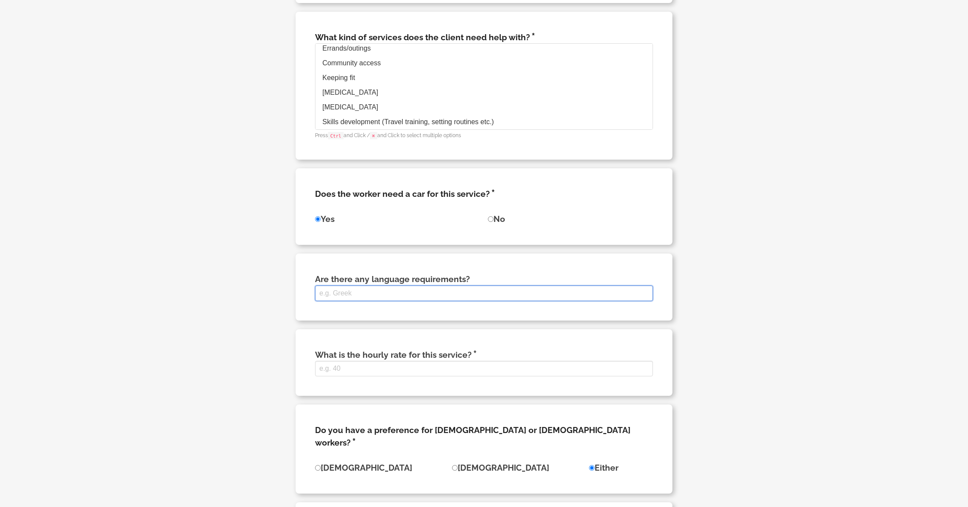
click at [371, 300] on input "Are there any language requirements?" at bounding box center [484, 293] width 338 height 16
type input "english"
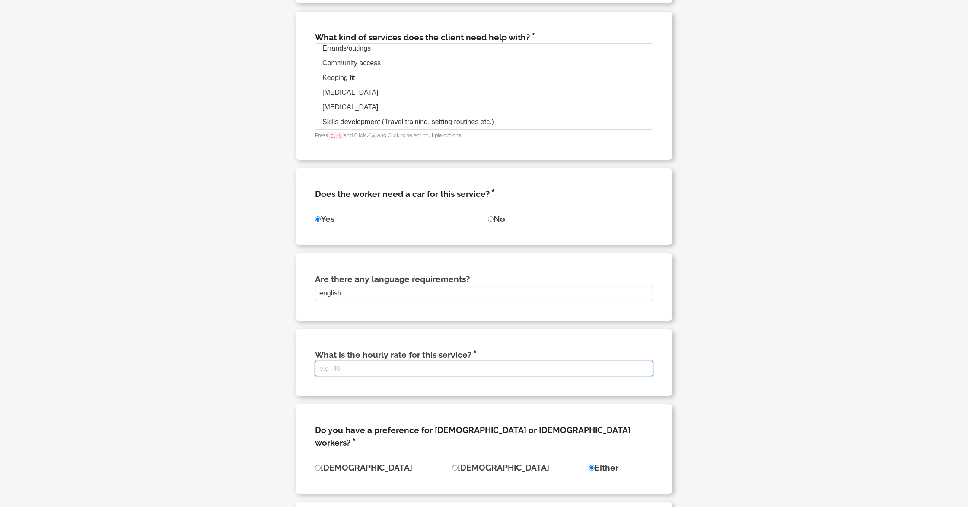
click at [356, 376] on input "What is the hourly rate for this service?" at bounding box center [484, 369] width 338 height 16
